Goal: Contribute content: Add original content to the website for others to see

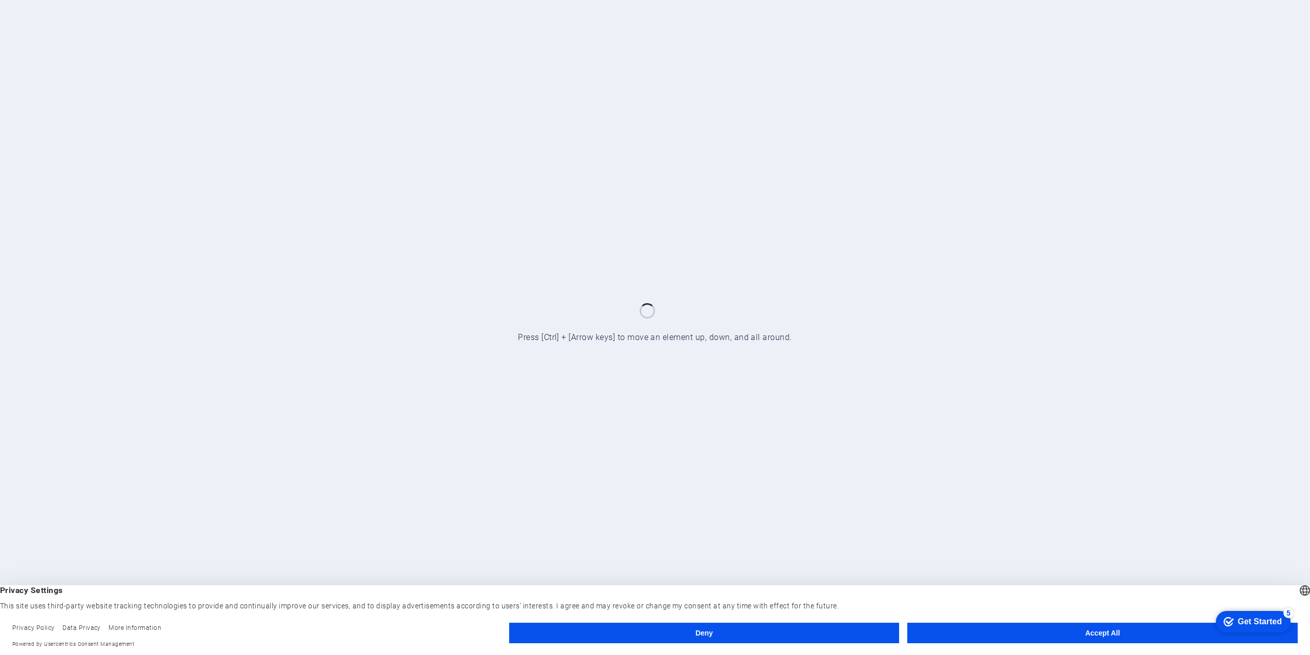
click at [1067, 630] on button "Accept All" at bounding box center [1103, 632] width 391 height 20
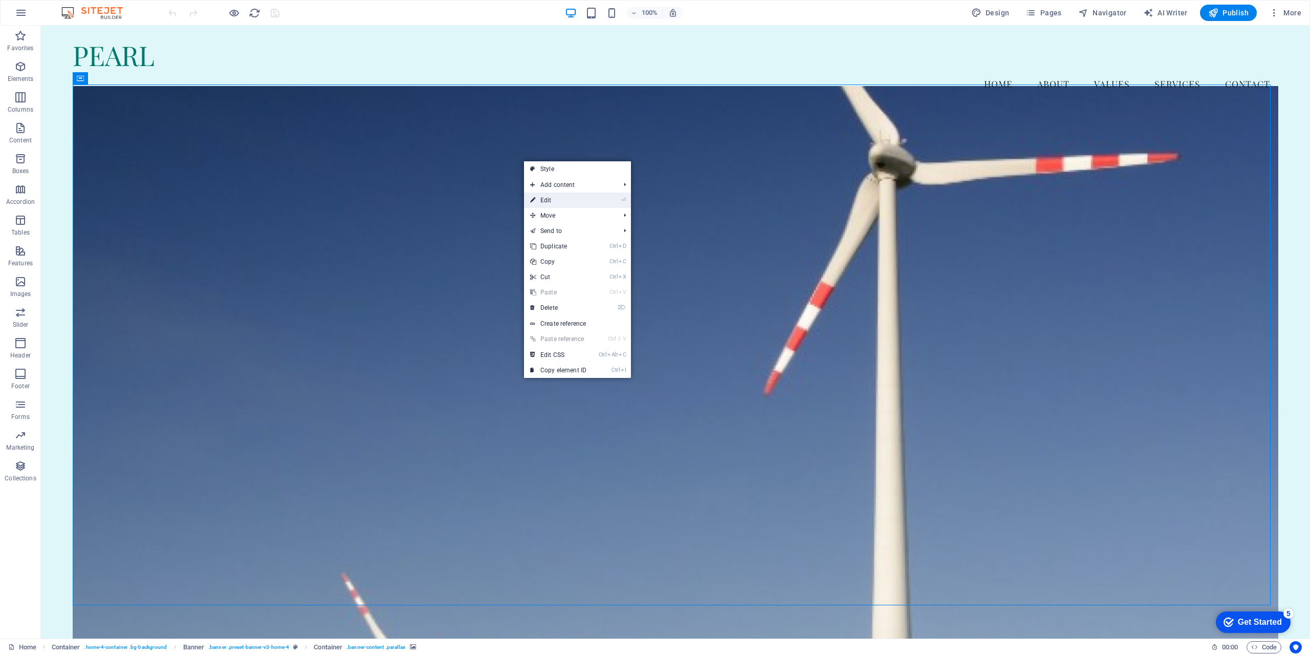
click at [547, 198] on link "⏎ Edit" at bounding box center [558, 199] width 69 height 15
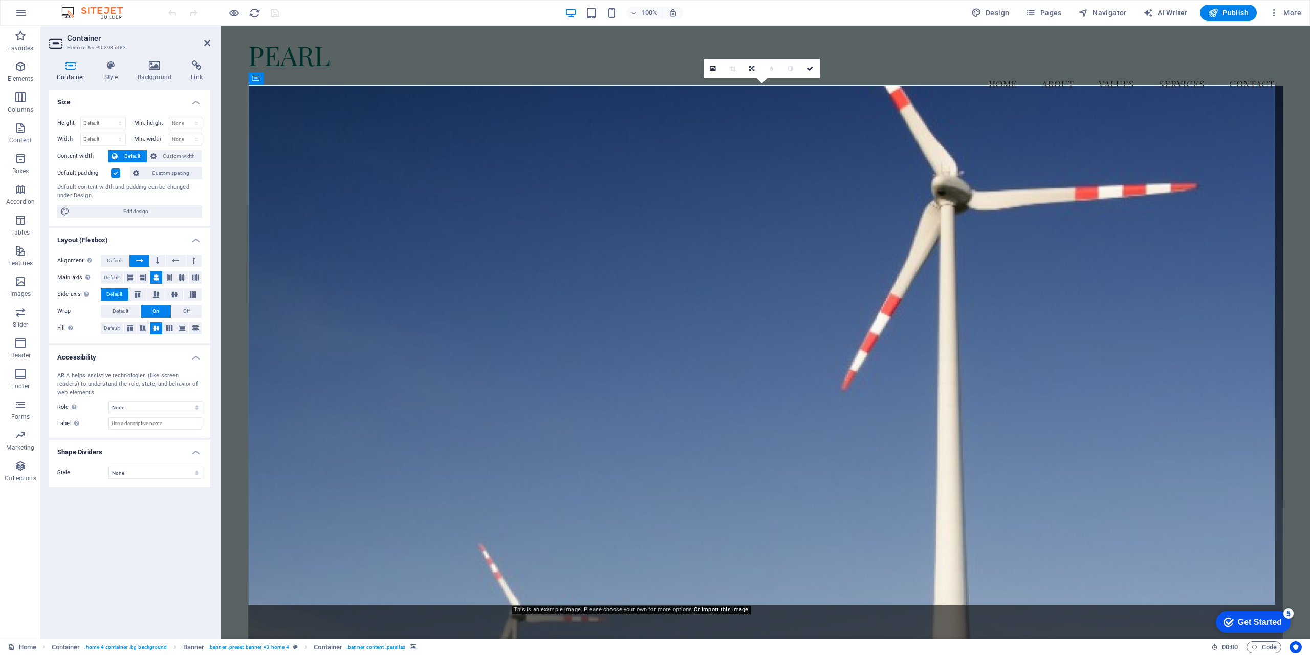
click at [343, 147] on figure at bounding box center [765, 364] width 1035 height 557
click at [719, 609] on link "Or import this image" at bounding box center [721, 609] width 55 height 7
click at [312, 78] on icon at bounding box center [314, 78] width 8 height 11
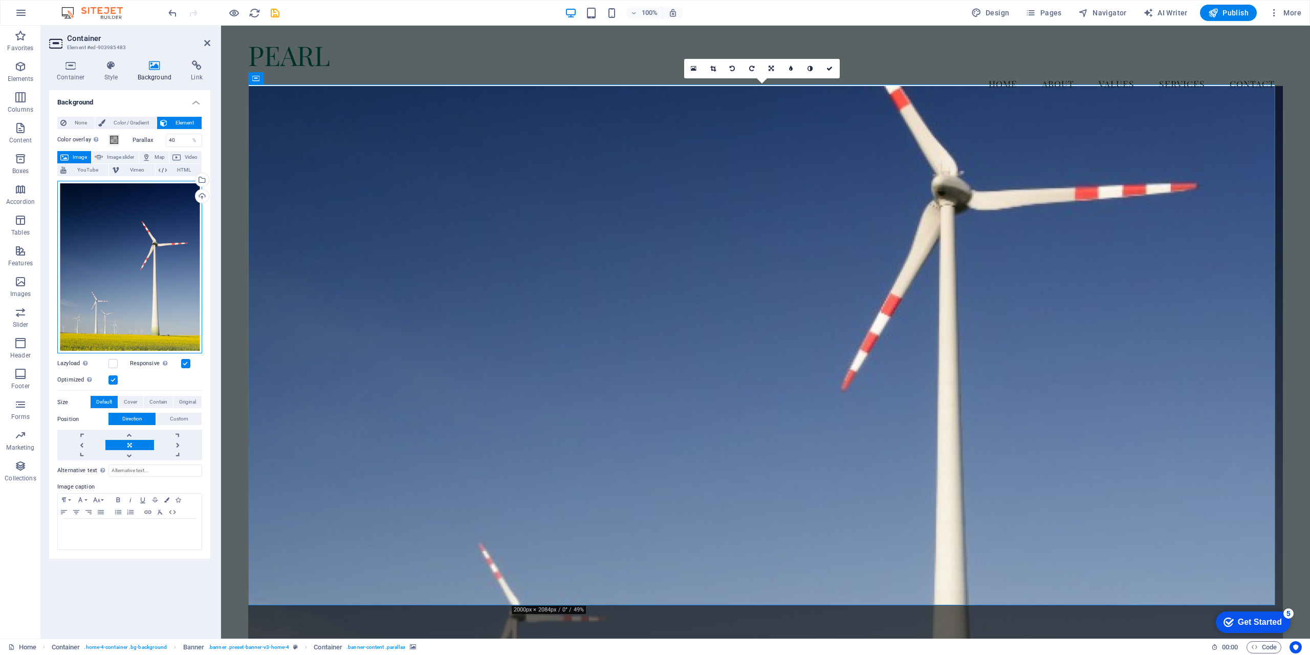
drag, startPoint x: 112, startPoint y: 238, endPoint x: 90, endPoint y: 225, distance: 24.8
click at [90, 225] on div "Drag files here, click to choose files or select files from Files or our free s…" at bounding box center [129, 267] width 145 height 173
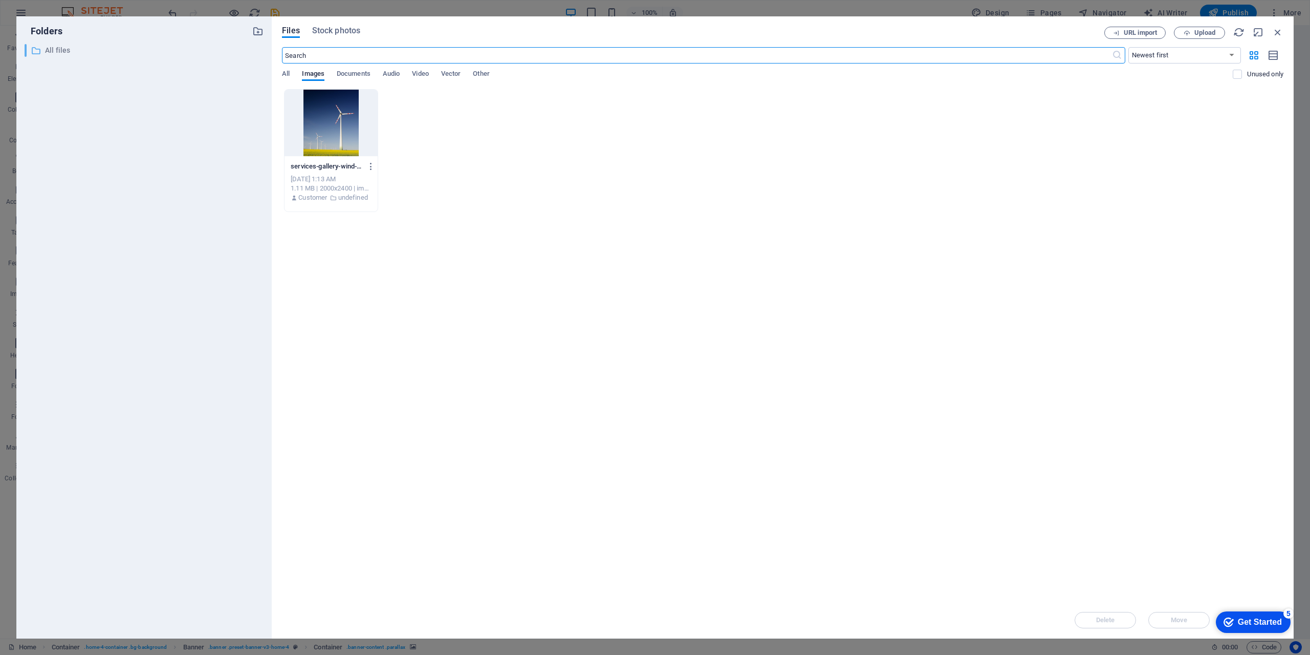
click at [41, 49] on div "​ All files All files" at bounding box center [135, 50] width 221 height 13
click at [55, 47] on p "All files" at bounding box center [145, 51] width 200 height 12
click at [55, 46] on p "All files" at bounding box center [145, 51] width 200 height 12
click at [1196, 30] on span "Upload" at bounding box center [1205, 33] width 21 height 6
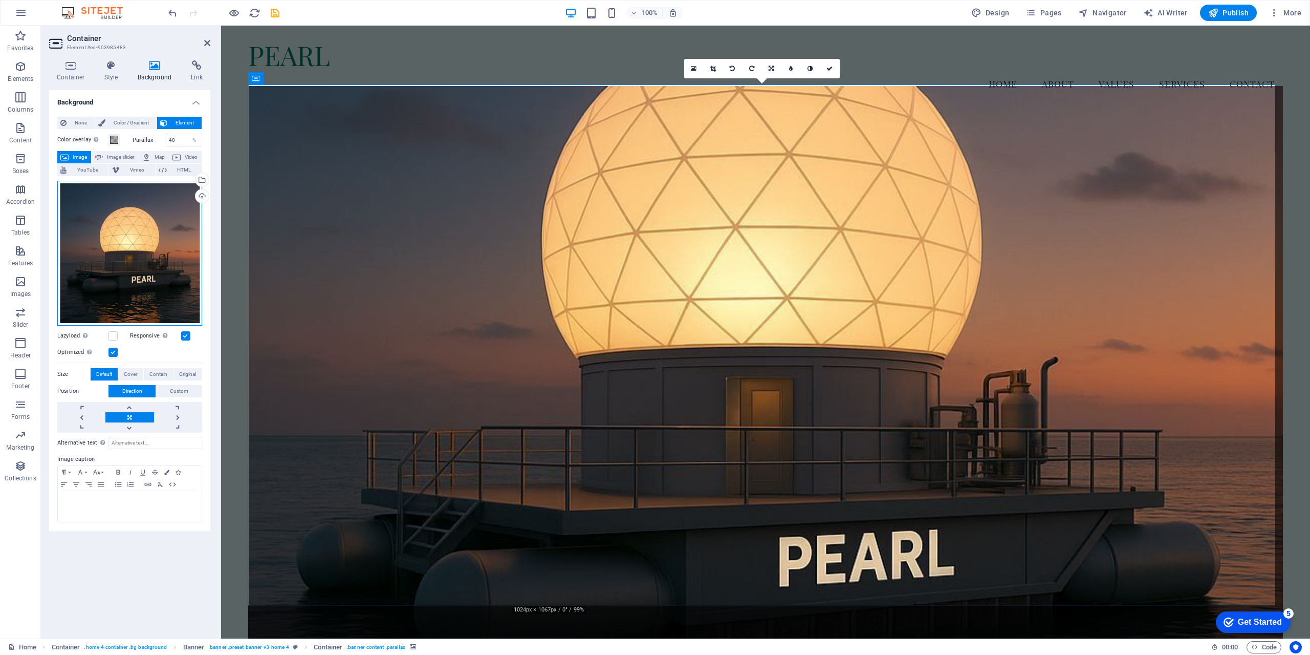
drag, startPoint x: 132, startPoint y: 232, endPoint x: 130, endPoint y: 263, distance: 30.3
click at [130, 263] on div "Drag files here, click to choose files or select files from Files or our free s…" at bounding box center [129, 253] width 145 height 145
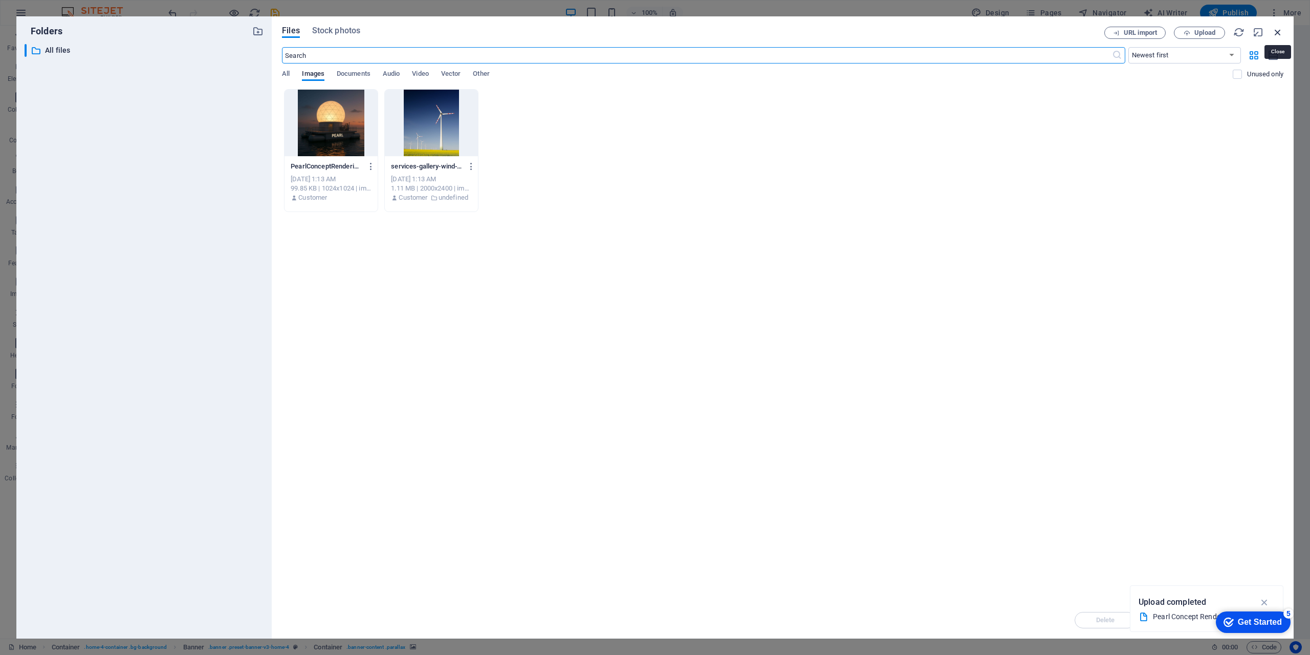
click at [1279, 33] on icon "button" at bounding box center [1277, 32] width 11 height 11
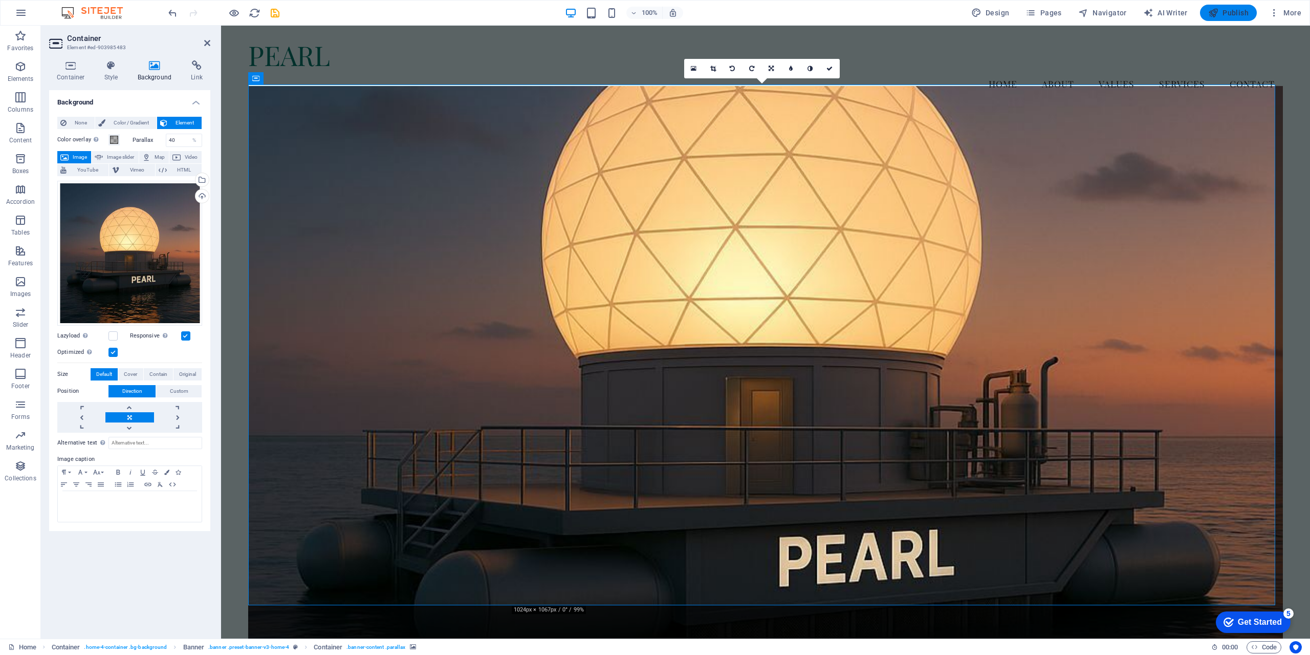
click at [1224, 10] on span "Publish" at bounding box center [1229, 13] width 40 height 10
